Goal: Task Accomplishment & Management: Manage account settings

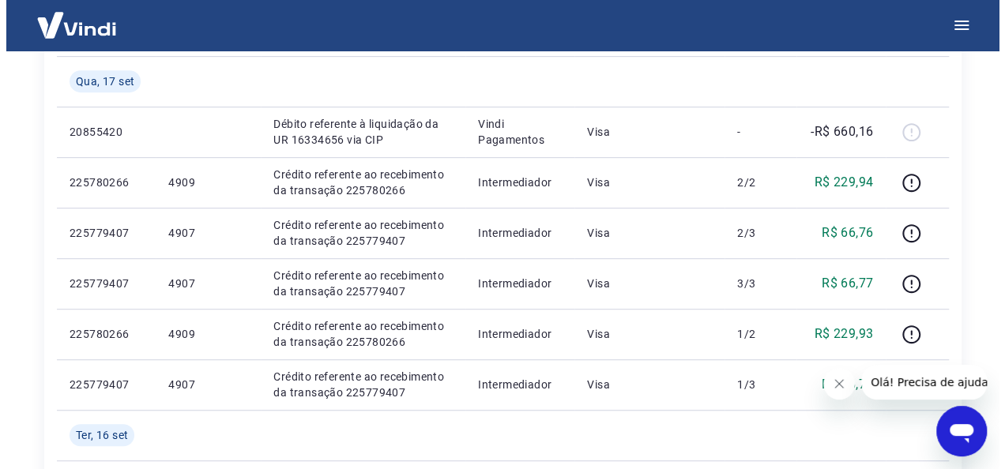
scroll to position [347, 0]
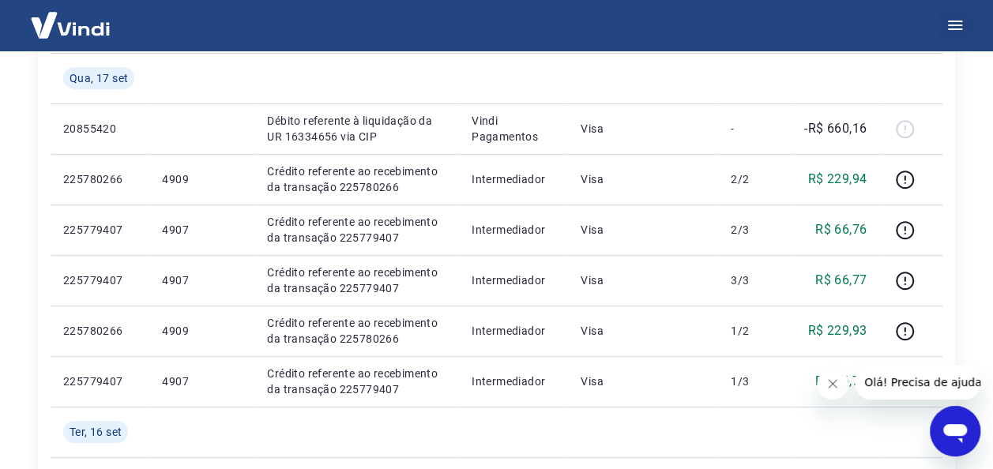
click at [955, 20] on icon "button" at bounding box center [954, 25] width 19 height 19
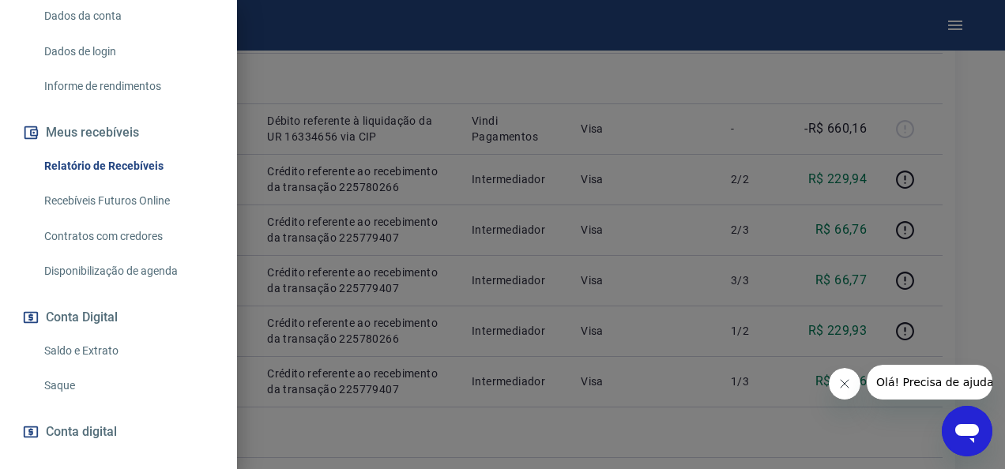
scroll to position [248, 0]
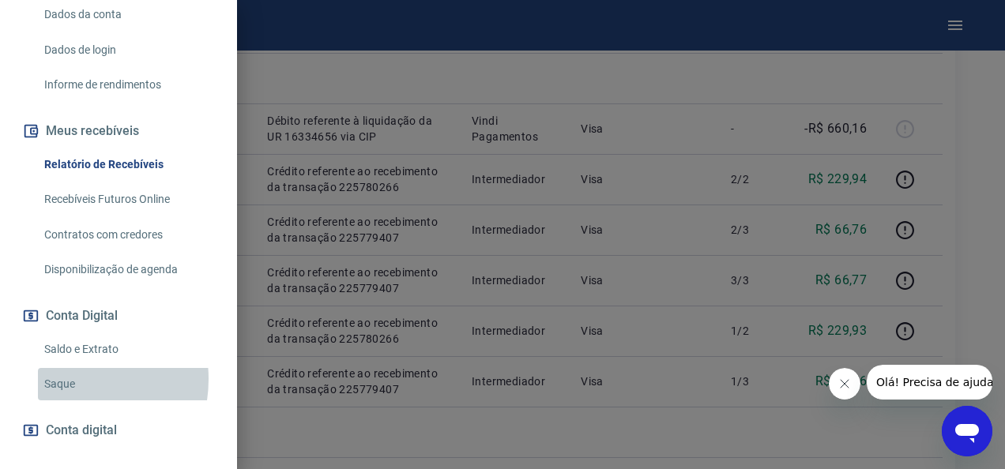
click at [62, 379] on link "Saque" at bounding box center [128, 384] width 180 height 32
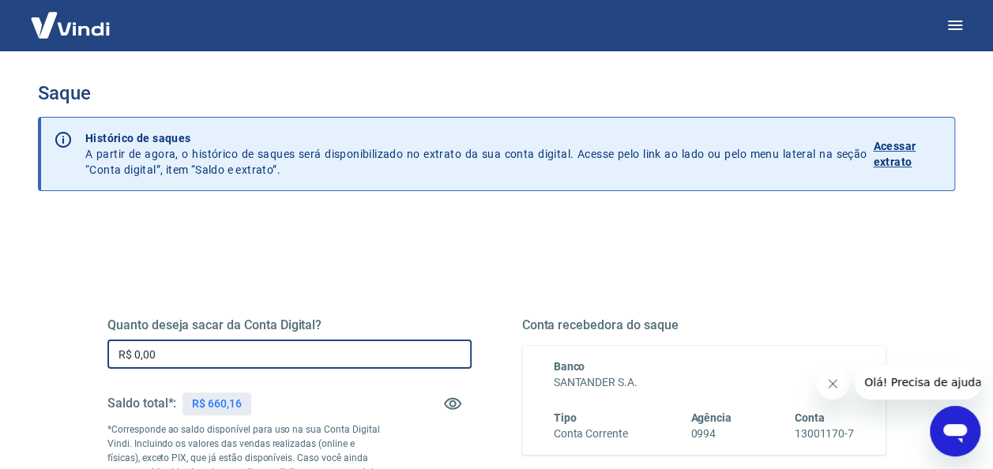
drag, startPoint x: 58, startPoint y: 333, endPoint x: 38, endPoint y: 332, distance: 19.8
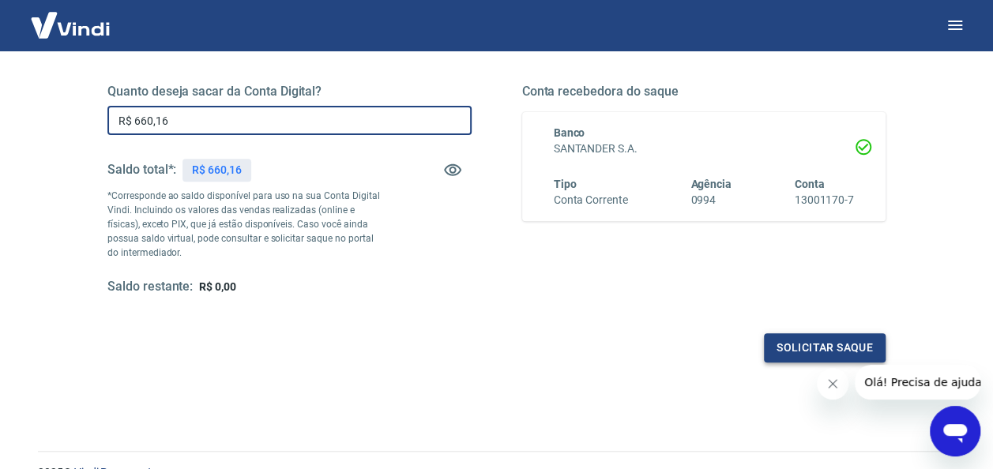
type input "R$ 660,16"
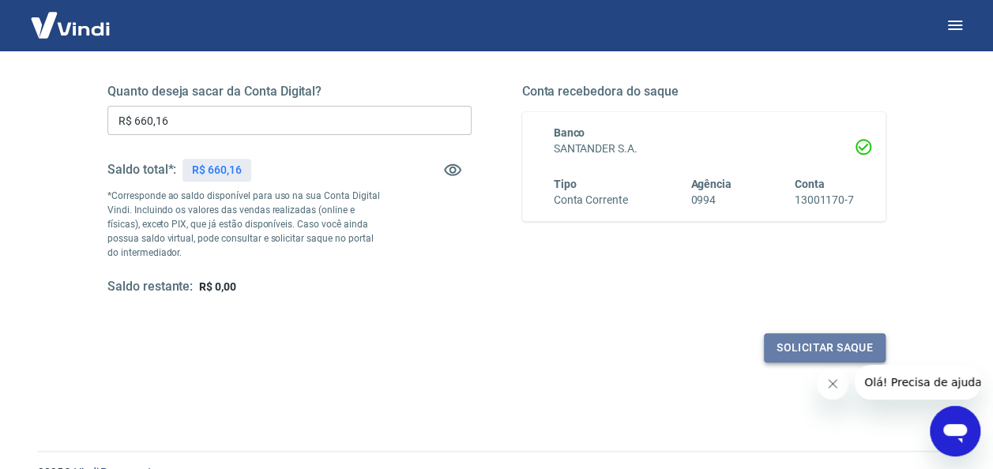
click at [791, 341] on button "Solicitar saque" at bounding box center [825, 347] width 122 height 29
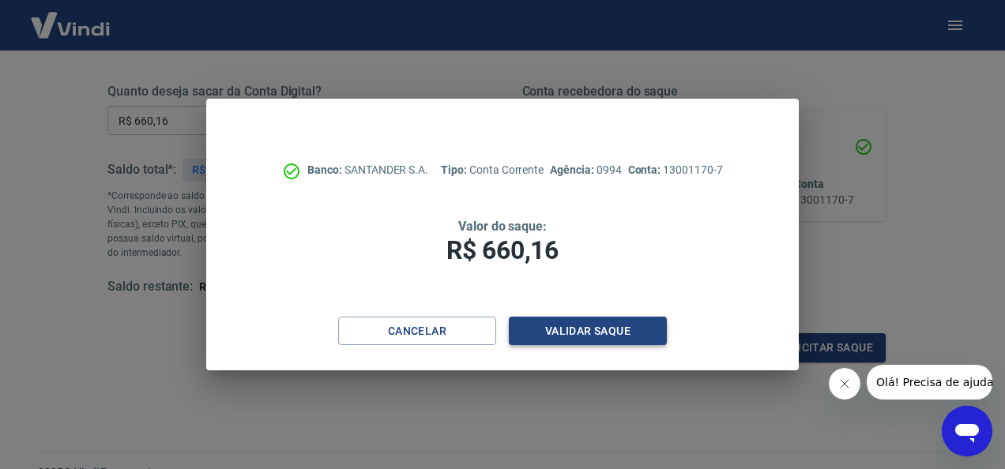
click at [588, 329] on button "Validar saque" at bounding box center [588, 331] width 158 height 29
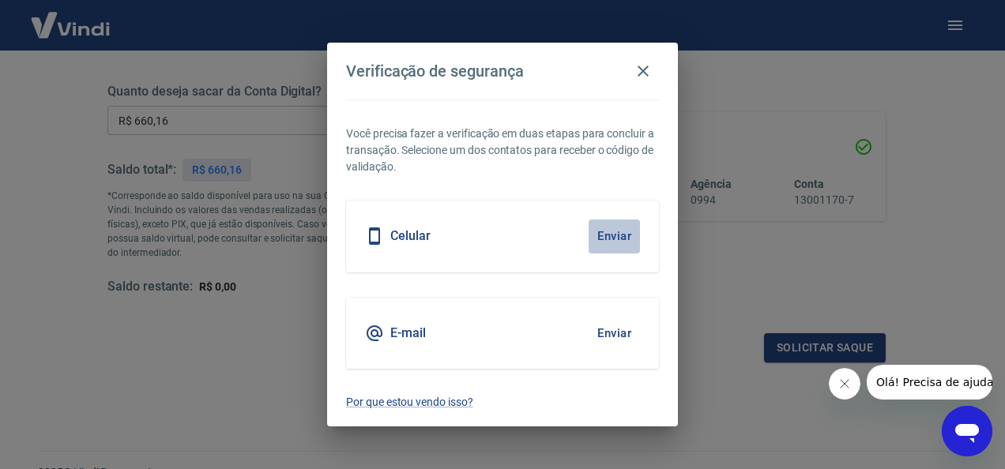
click at [610, 242] on button "Enviar" at bounding box center [613, 236] width 51 height 33
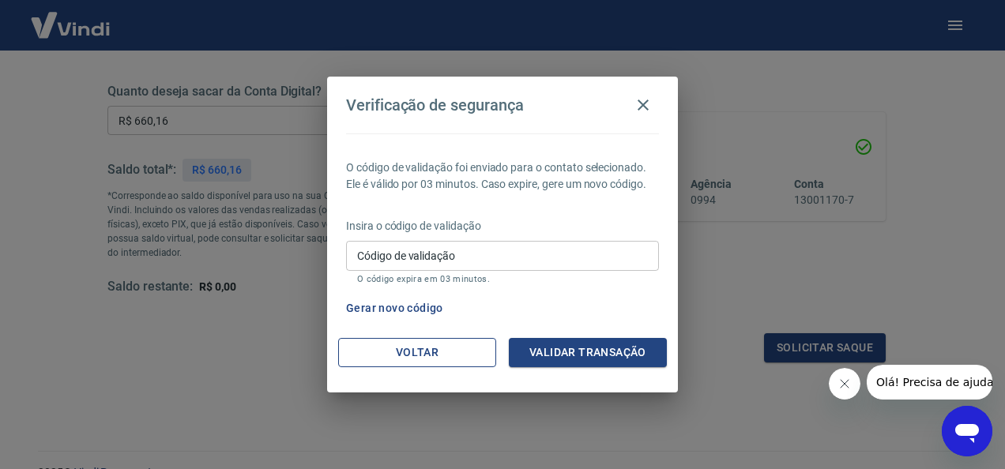
click at [415, 354] on button "Voltar" at bounding box center [417, 352] width 158 height 29
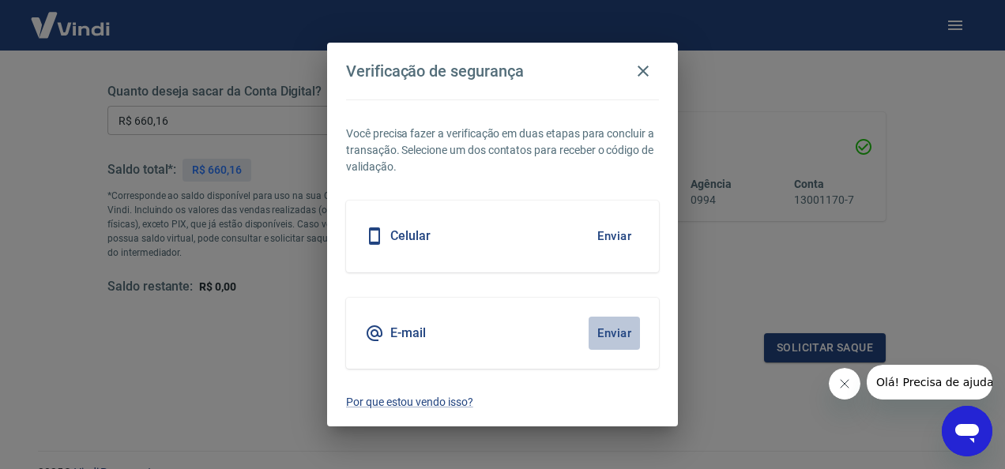
click at [606, 332] on button "Enviar" at bounding box center [613, 333] width 51 height 33
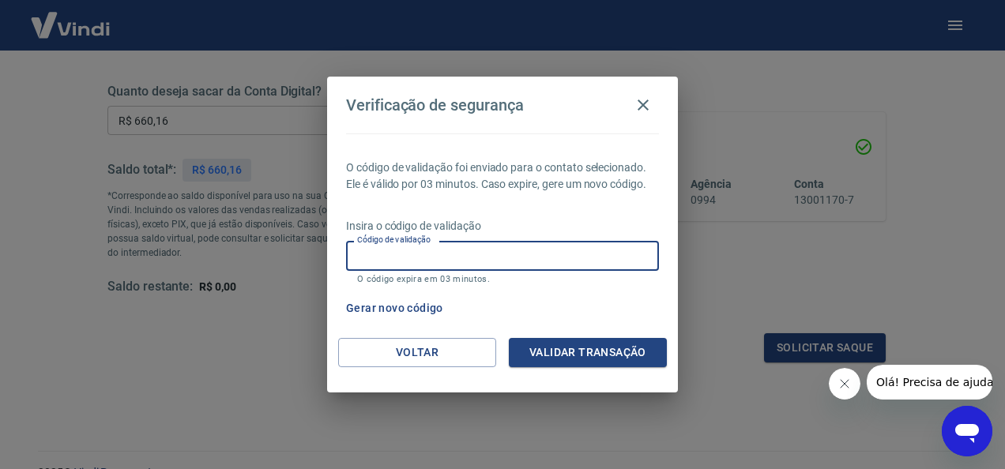
click at [490, 253] on input "Código de validação" at bounding box center [502, 255] width 313 height 29
type input "662290"
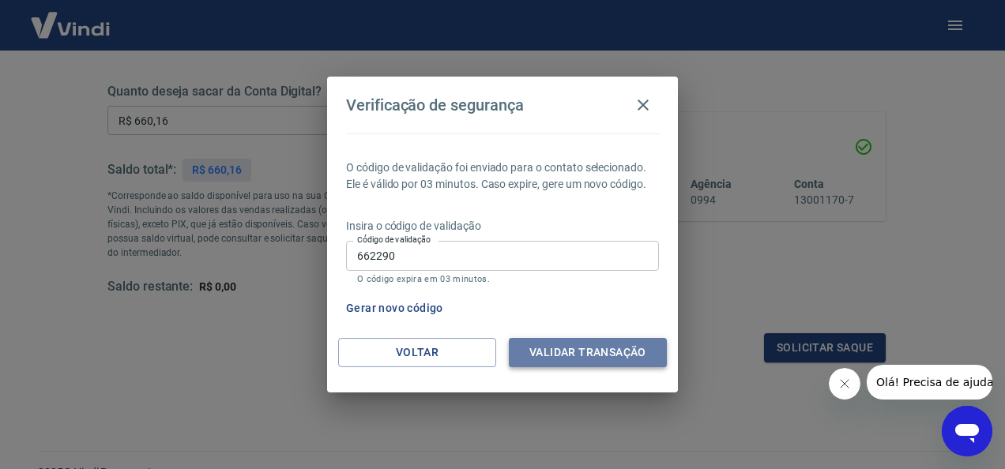
click at [582, 347] on button "Validar transação" at bounding box center [588, 352] width 158 height 29
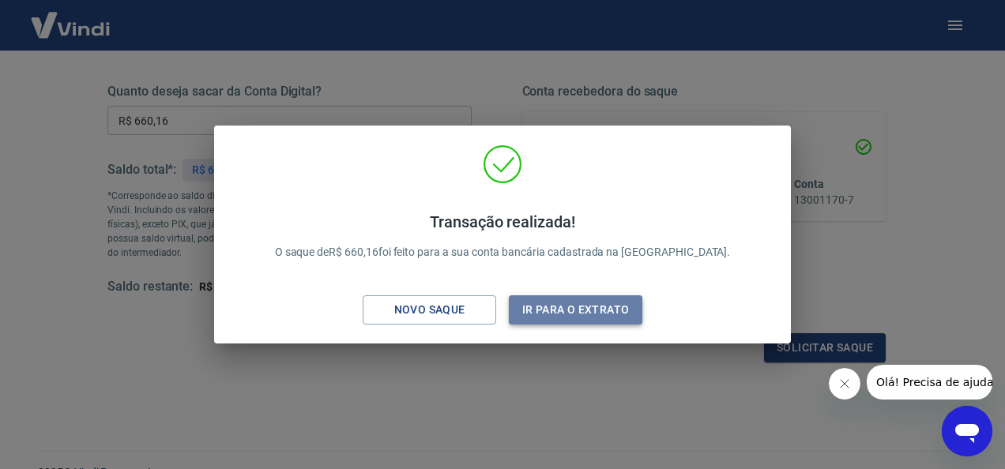
click at [547, 314] on button "Ir para o extrato" at bounding box center [575, 309] width 133 height 29
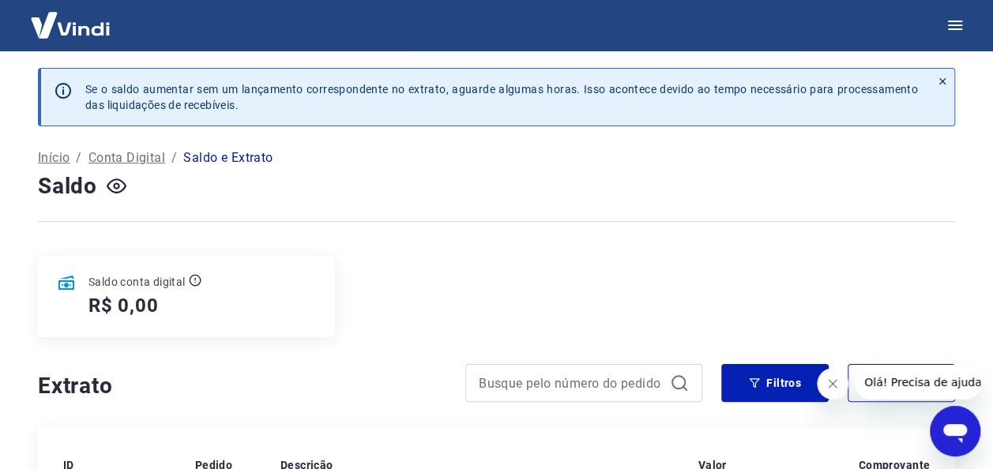
scroll to position [234, 0]
